Goal: Information Seeking & Learning: Learn about a topic

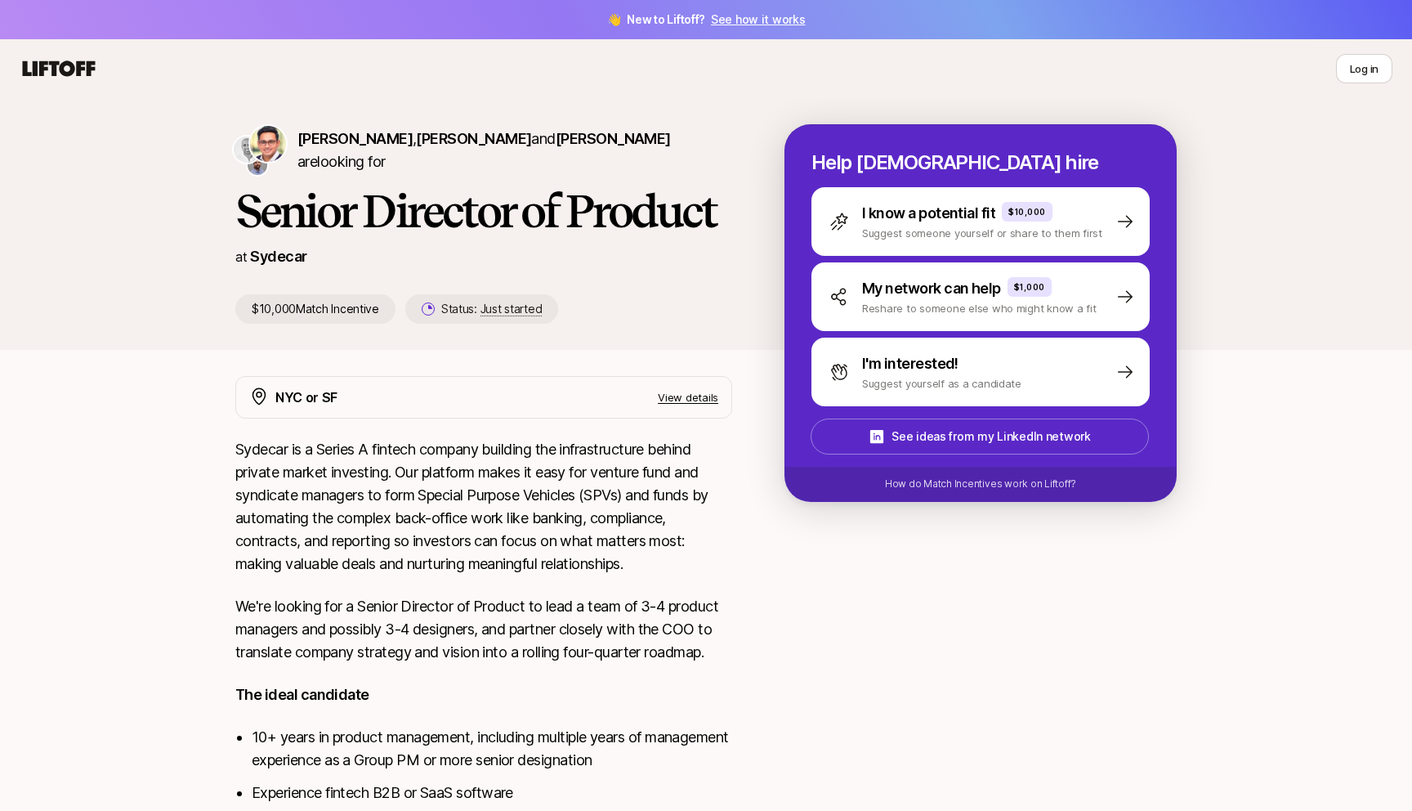
click at [78, 69] on icon at bounding box center [59, 68] width 73 height 16
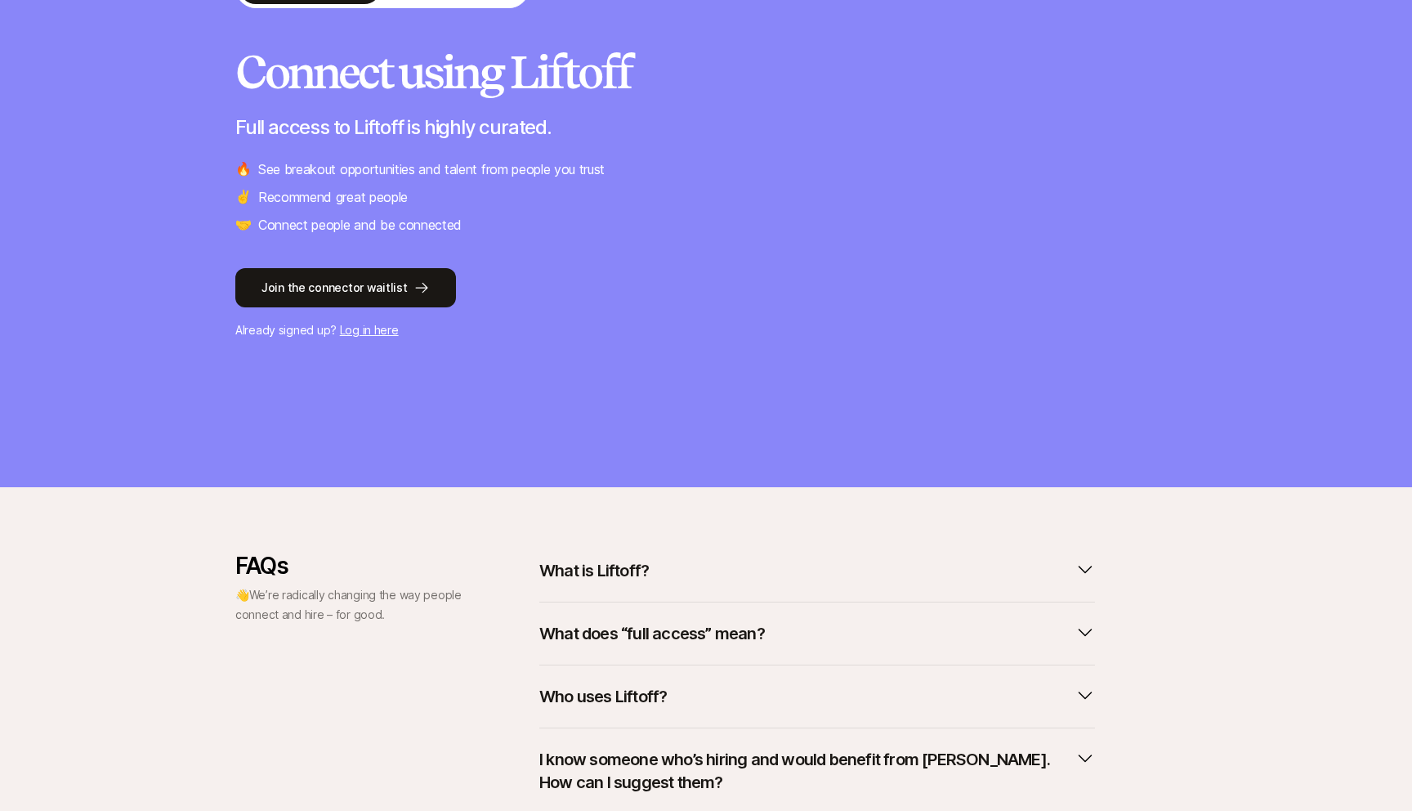
scroll to position [311, 0]
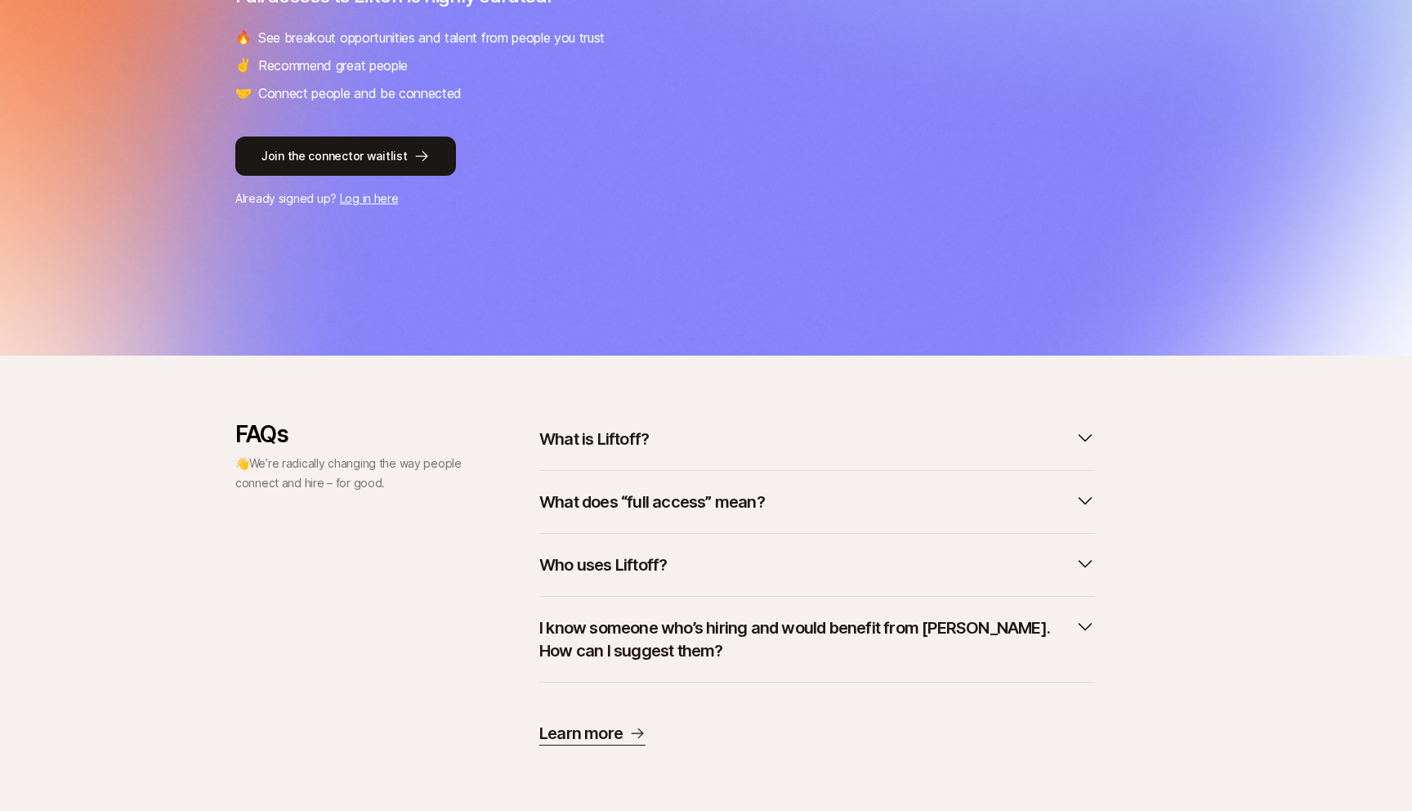
click at [593, 441] on p "What is Liftoff?" at bounding box center [594, 438] width 110 height 23
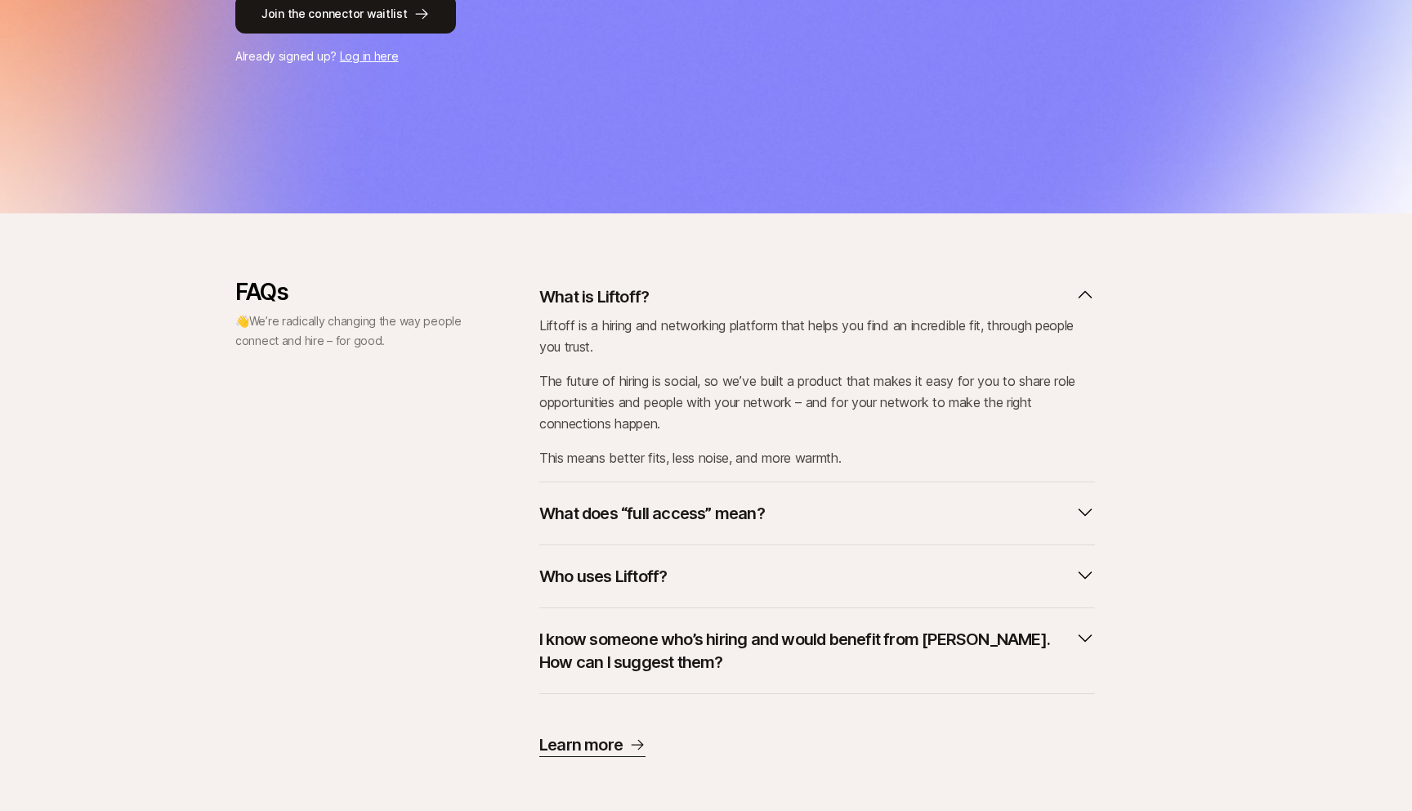
scroll to position [464, 0]
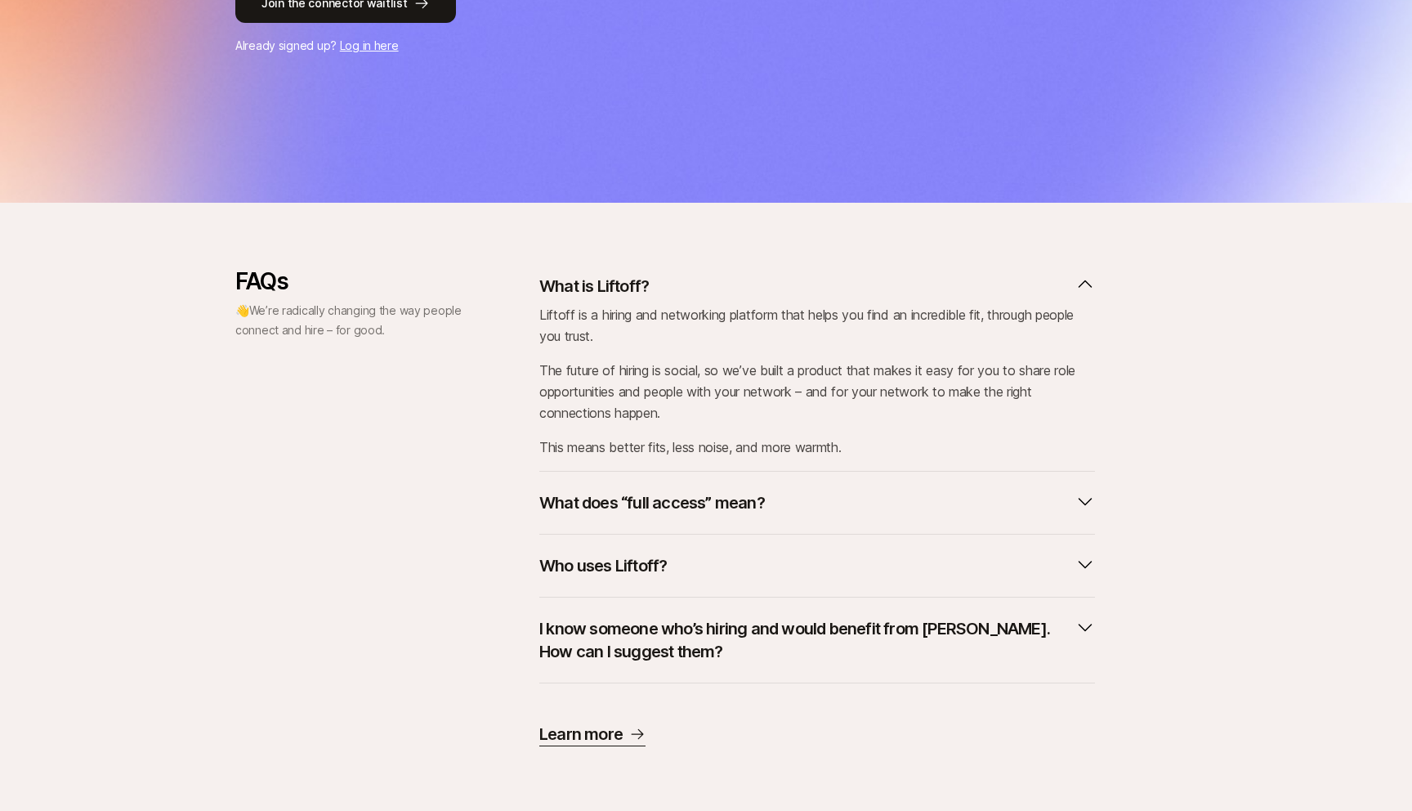
click at [605, 493] on p "What does “full access” mean?" at bounding box center [652, 502] width 226 height 23
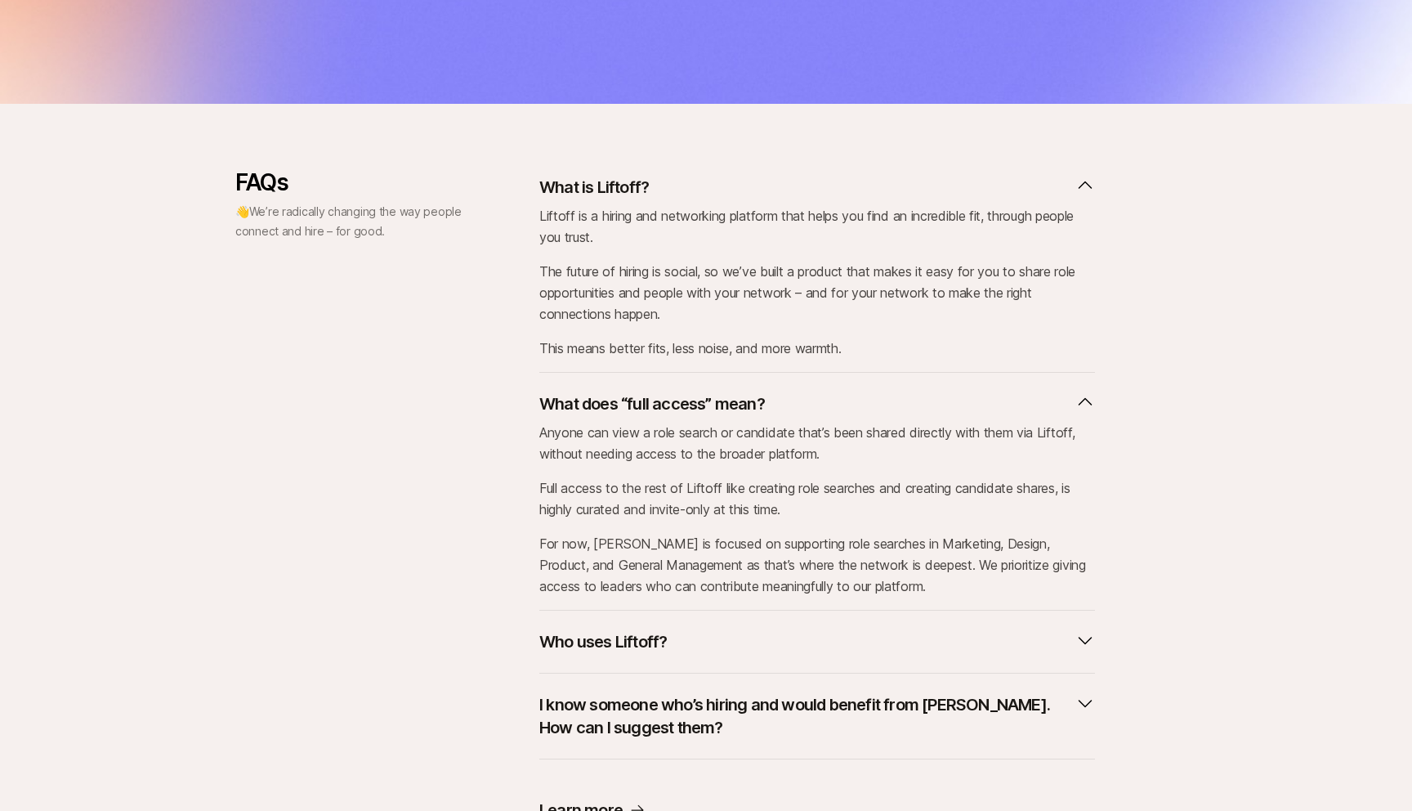
scroll to position [597, 0]
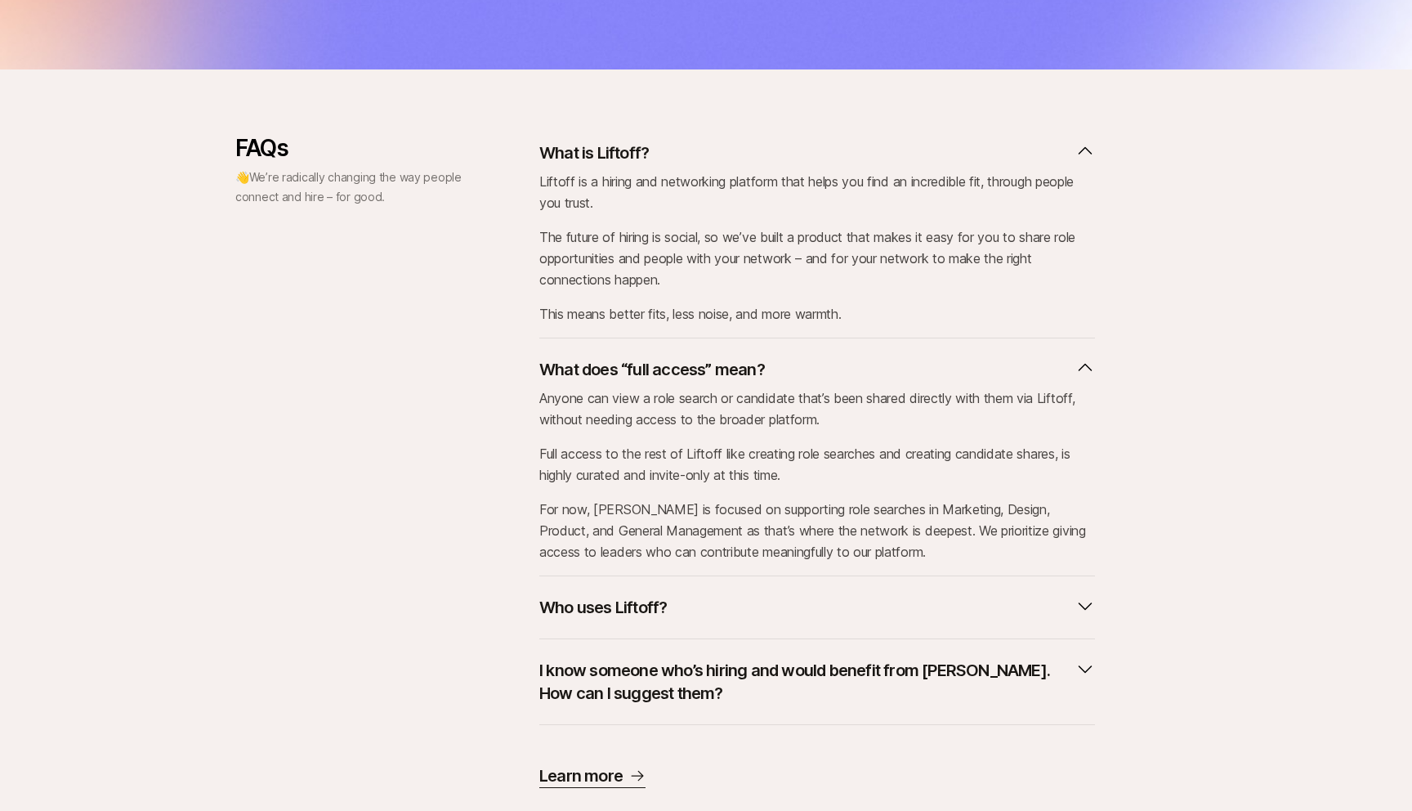
click at [586, 595] on button "Who uses Liftoff?" at bounding box center [817, 607] width 556 height 36
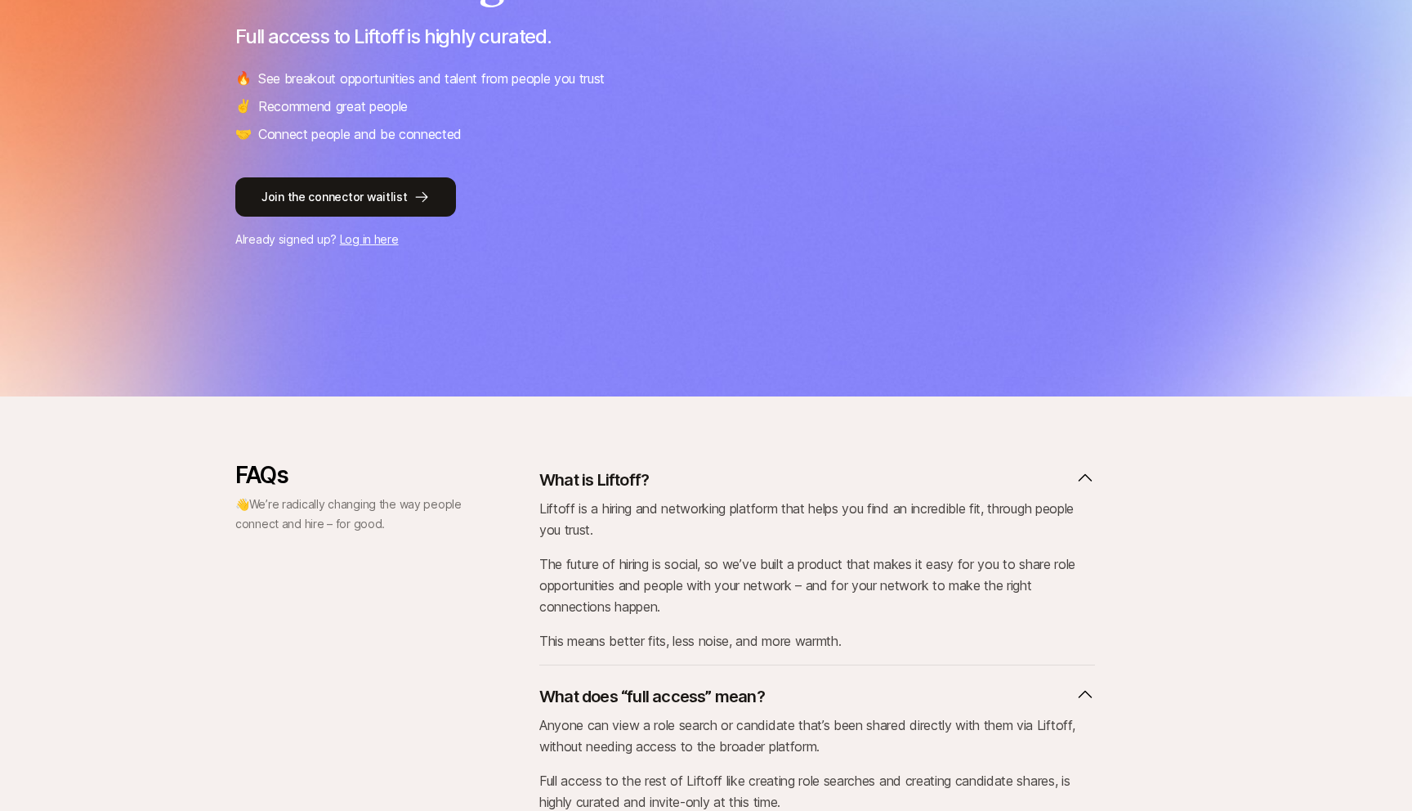
scroll to position [6, 0]
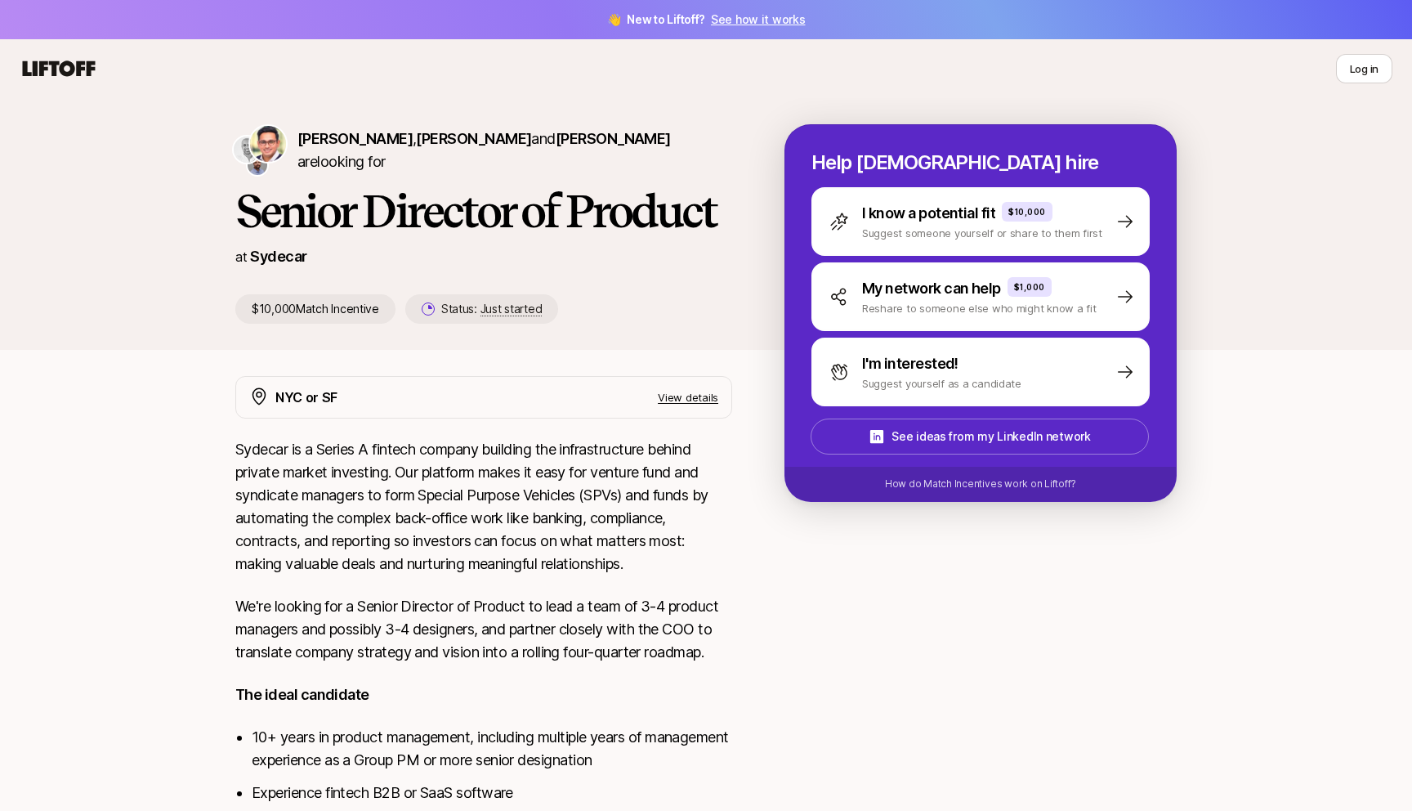
click at [78, 67] on icon at bounding box center [59, 68] width 73 height 16
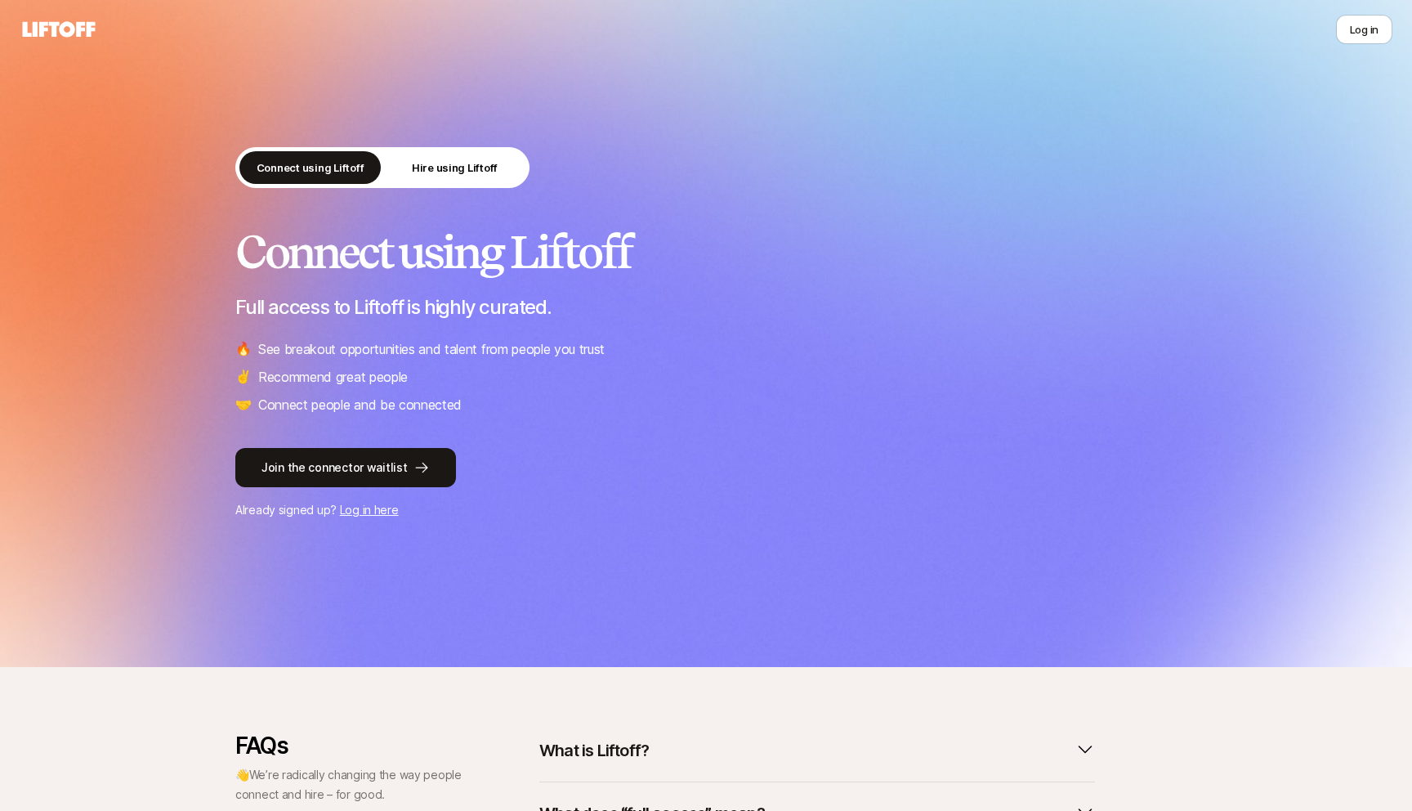
scroll to position [6, 0]
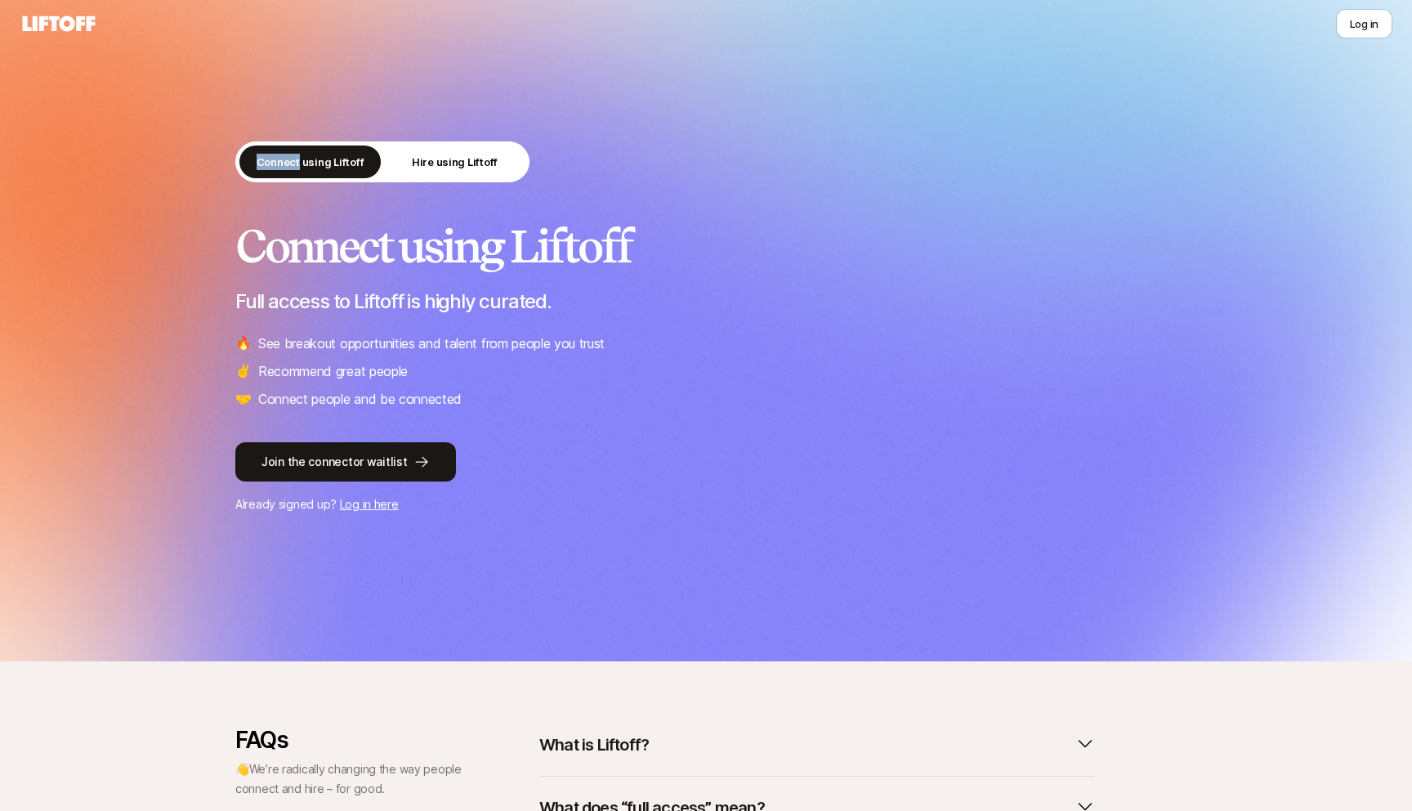
click at [78, 67] on div "Connect using Liftoff Hire using Liftoff Connect using Liftoff Full access to L…" at bounding box center [706, 327] width 1412 height 667
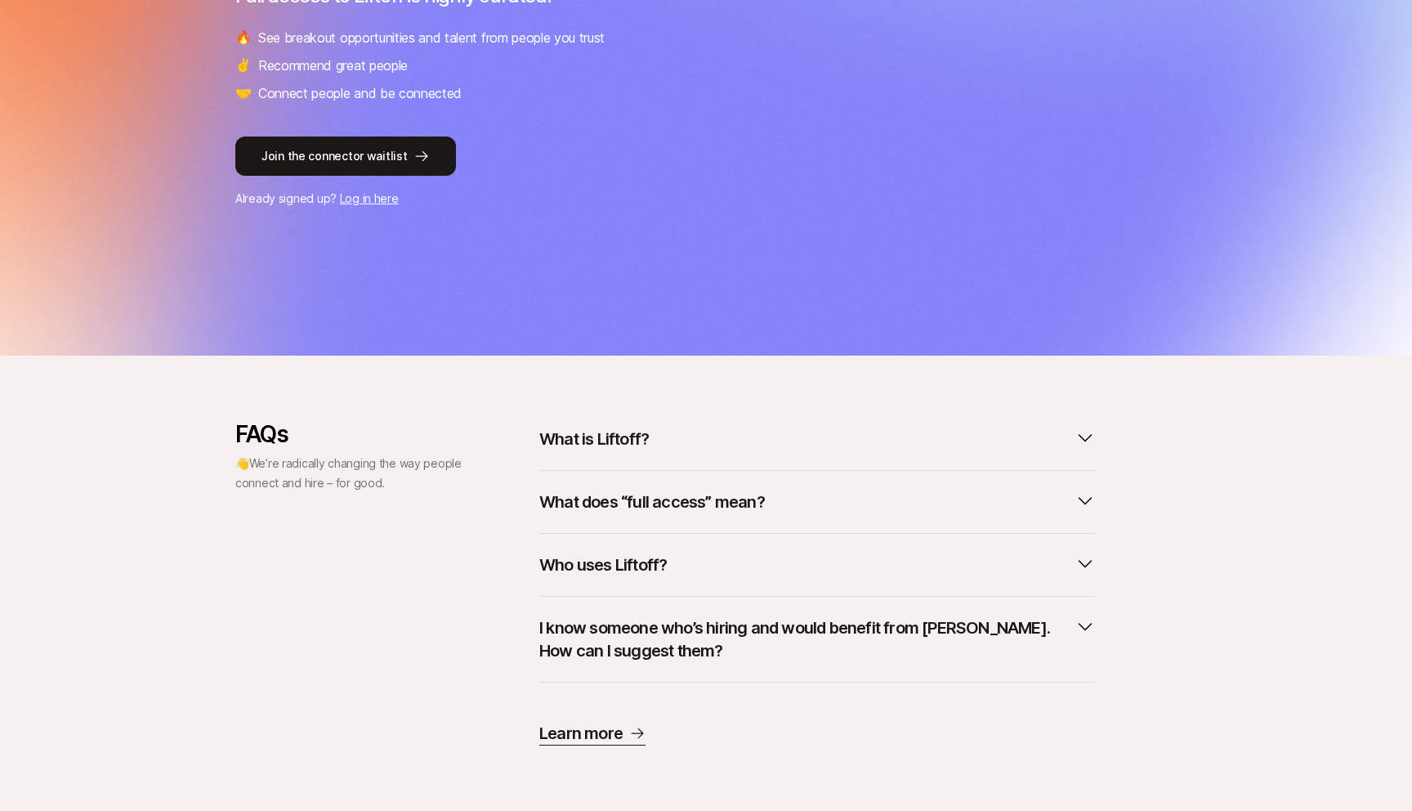
scroll to position [0, 0]
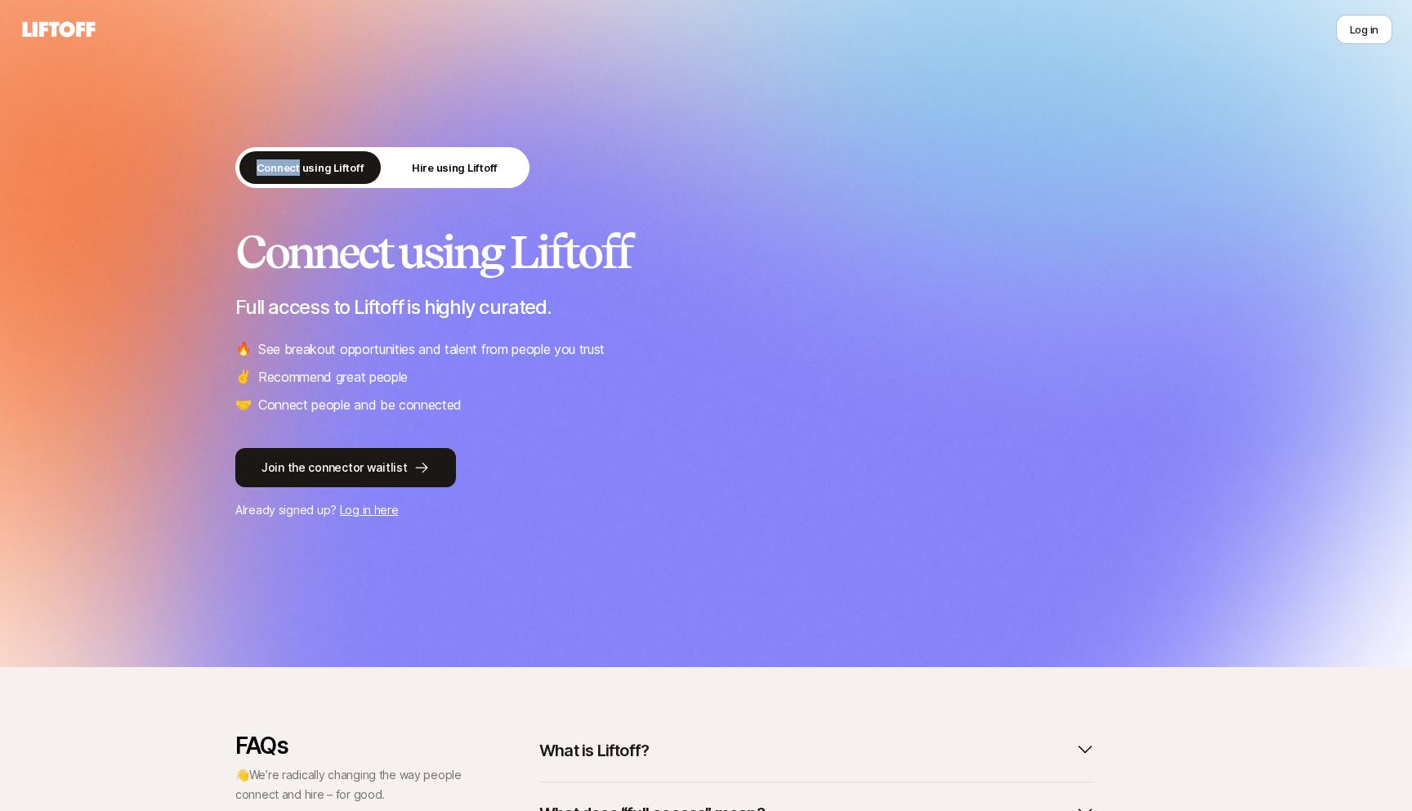
click at [87, 33] on icon at bounding box center [59, 29] width 73 height 16
click at [74, 33] on icon at bounding box center [59, 29] width 73 height 16
